Goal: Navigation & Orientation: Find specific page/section

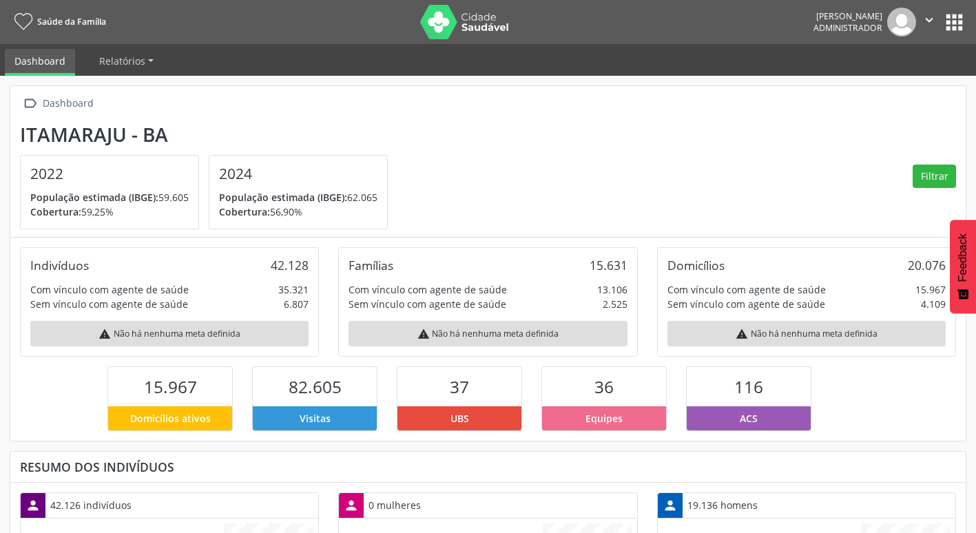
scroll to position [229, 319]
click at [960, 14] on button "apps" at bounding box center [955, 22] width 24 height 24
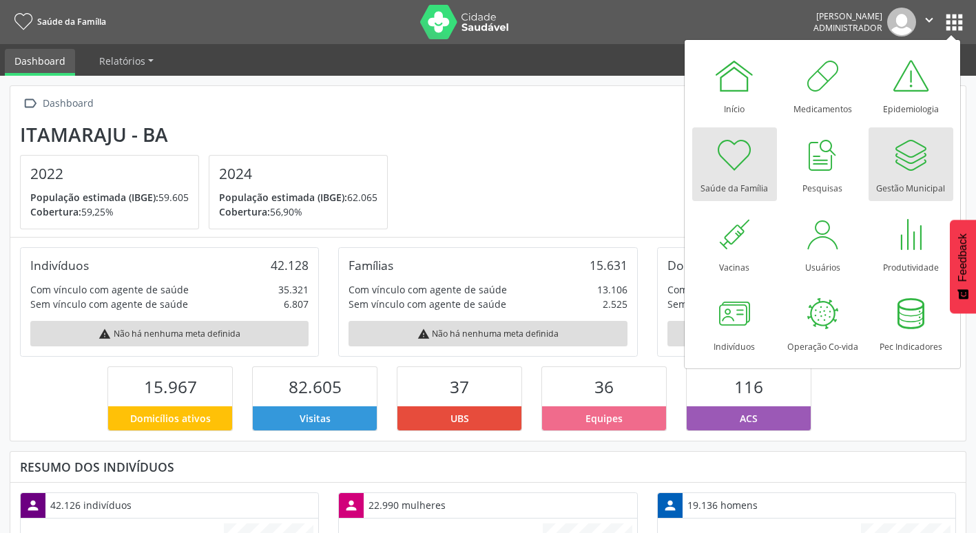
click at [918, 179] on div "Gestão Municipal" at bounding box center [910, 185] width 69 height 19
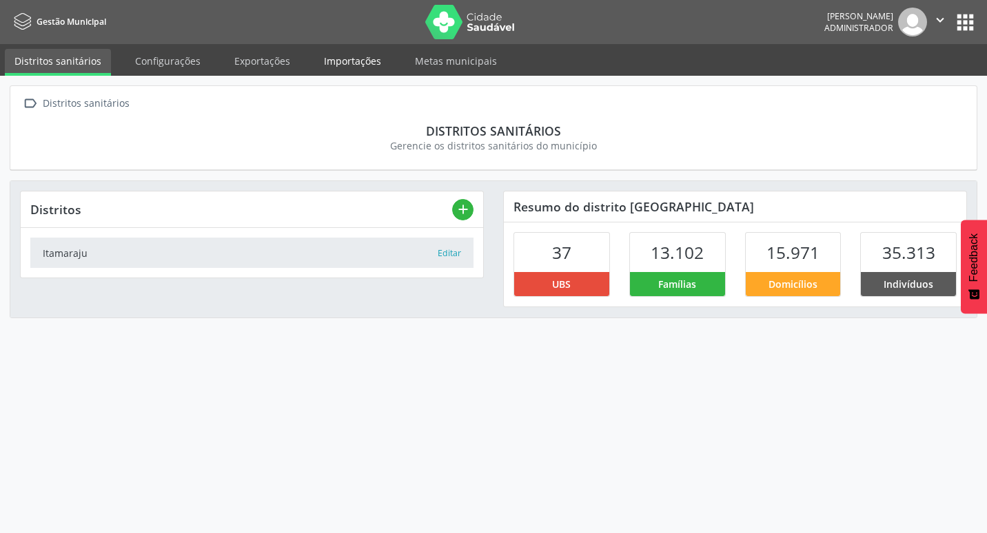
click at [336, 66] on link "Importações" at bounding box center [352, 61] width 76 height 24
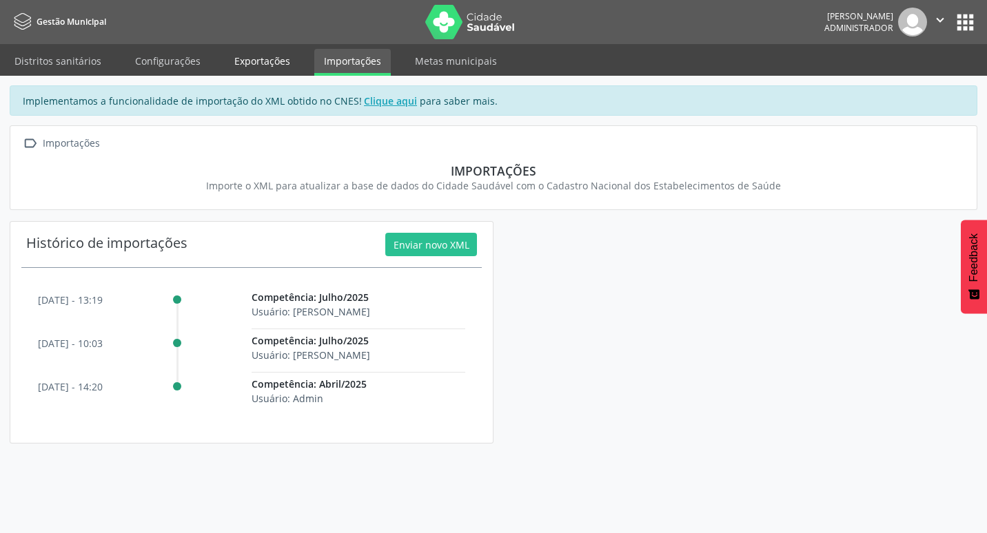
click at [281, 63] on link "Exportações" at bounding box center [262, 61] width 75 height 24
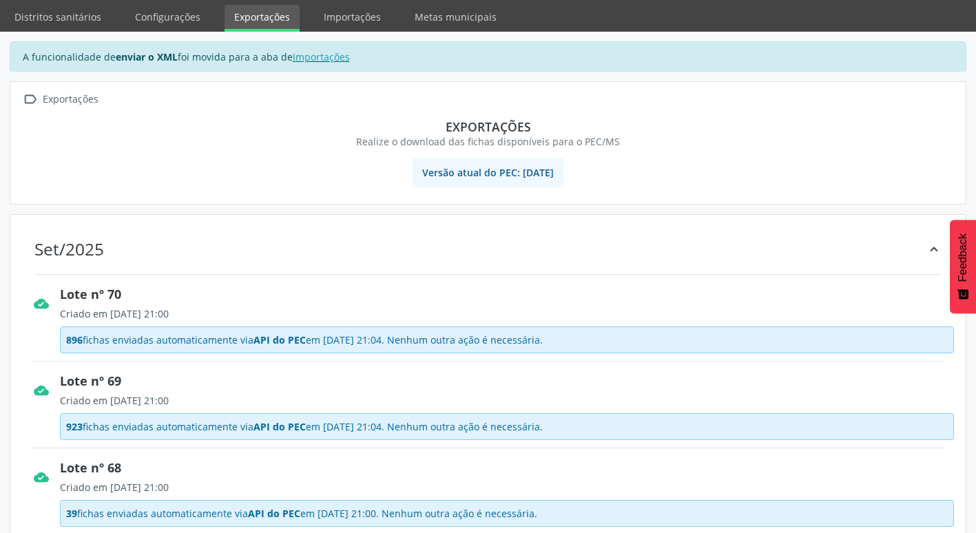
scroll to position [69, 0]
